Goal: Find specific page/section: Find specific page/section

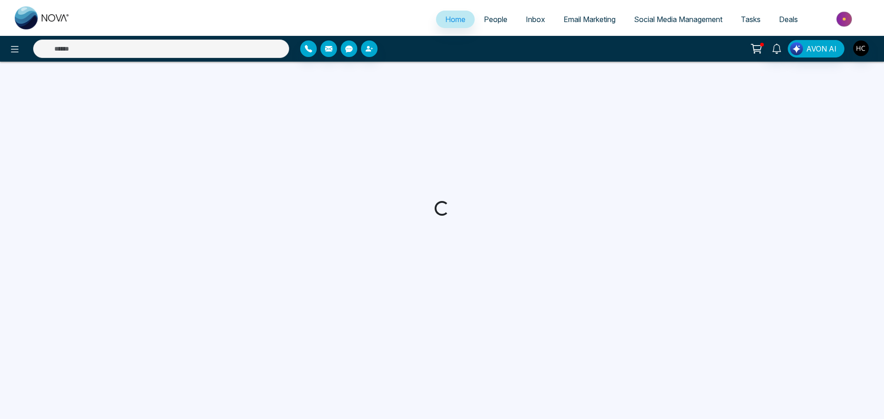
select select "*"
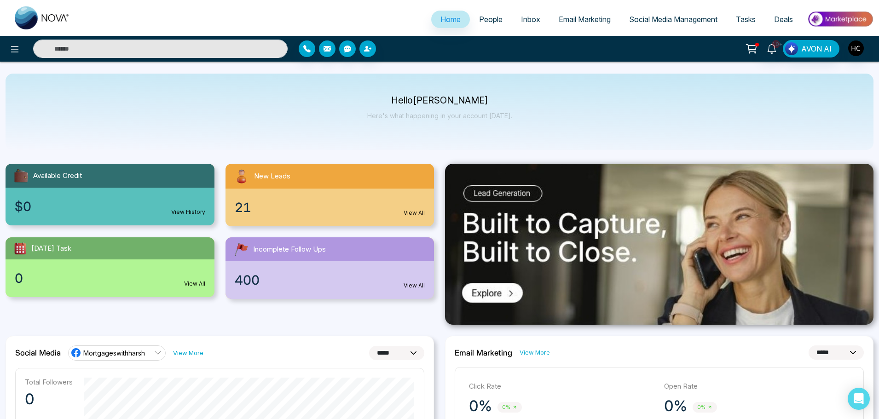
click at [498, 24] on link "People" at bounding box center [491, 19] width 42 height 17
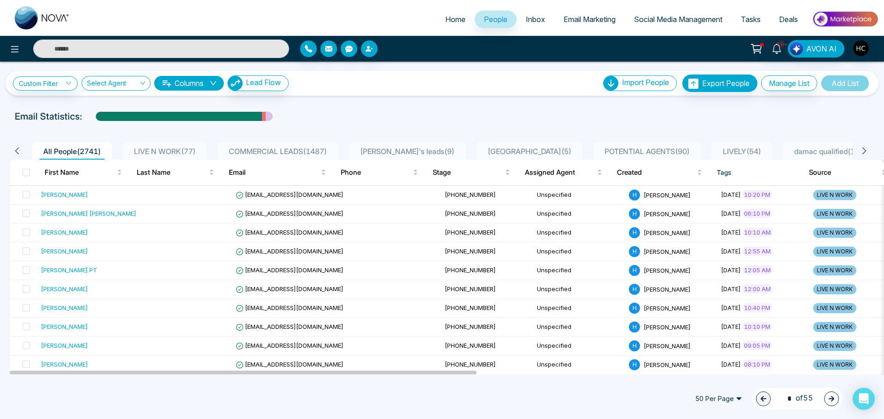
click at [161, 147] on span "LIVE N WORK ( 77 )" at bounding box center [164, 151] width 69 height 9
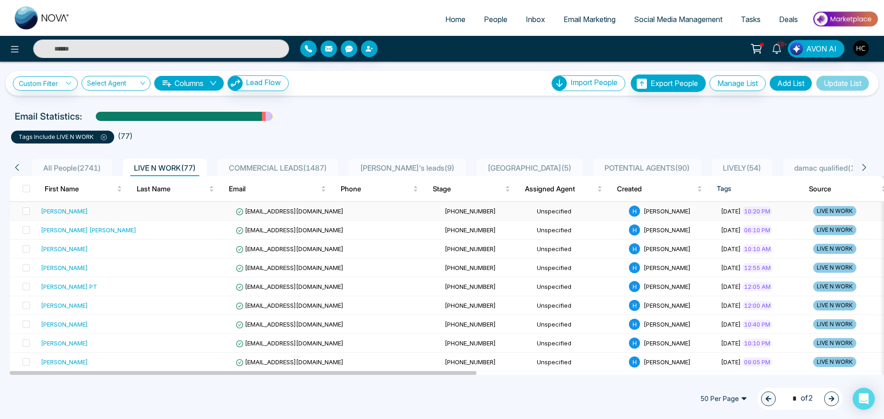
click at [166, 212] on td at bounding box center [186, 211] width 92 height 19
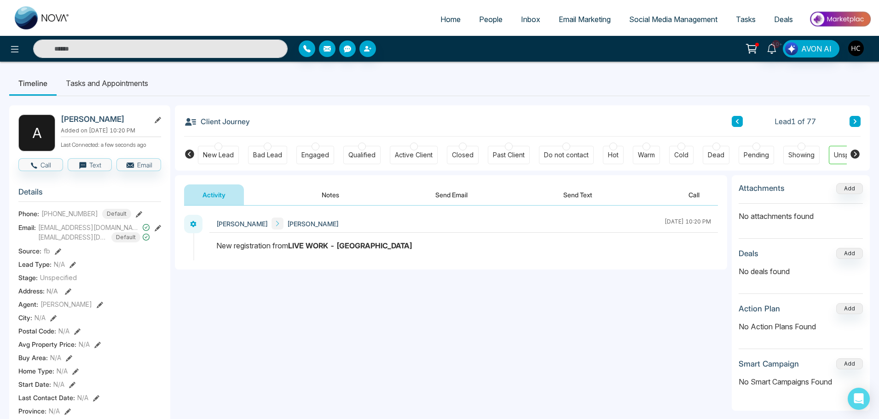
click at [314, 200] on button "Notes" at bounding box center [330, 195] width 54 height 21
